Goal: Task Accomplishment & Management: Complete application form

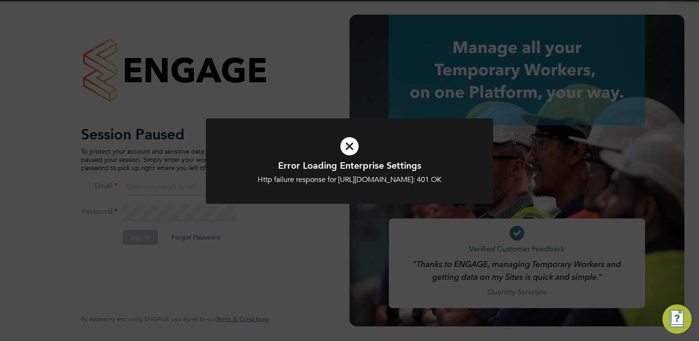
type input "Frank.Pocock@morganhunt.com"
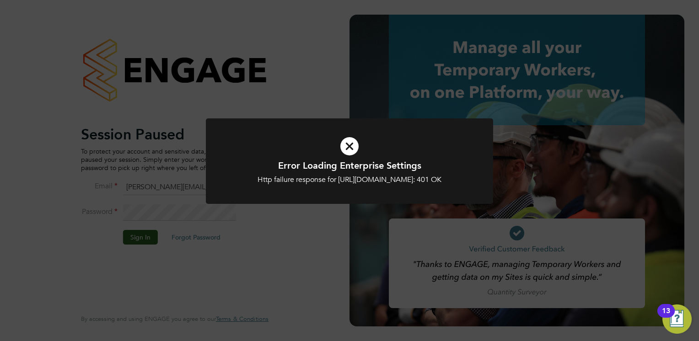
click at [339, 149] on icon at bounding box center [349, 146] width 238 height 36
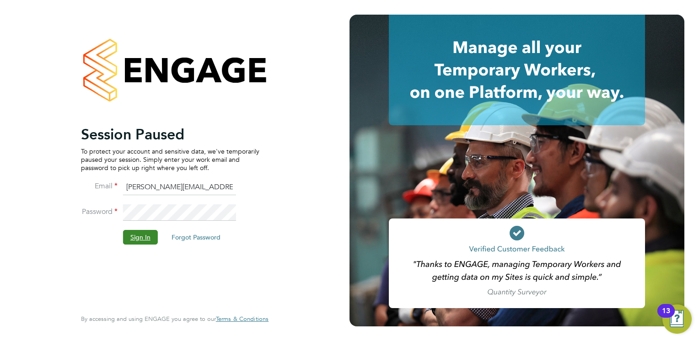
click at [134, 235] on button "Sign In" at bounding box center [140, 237] width 35 height 15
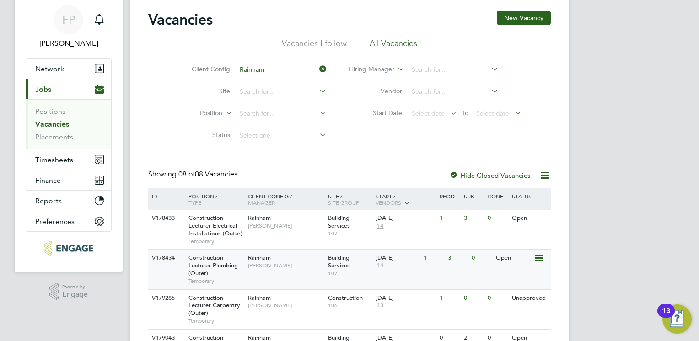
scroll to position [46, 0]
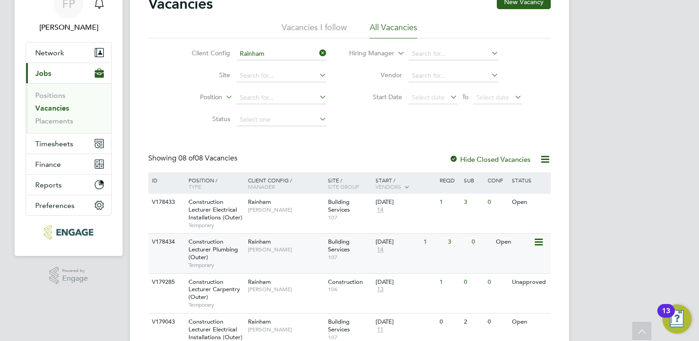
click at [208, 251] on span "Construction Lecturer Plumbing (Outer)" at bounding box center [212, 249] width 49 height 23
